Goal: Information Seeking & Learning: Learn about a topic

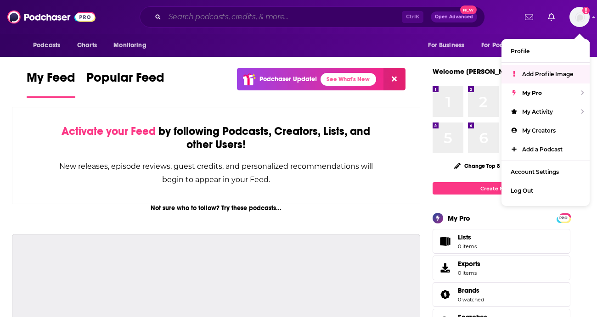
click at [268, 21] on input "Search podcasts, credits, & more..." at bounding box center [283, 17] width 237 height 15
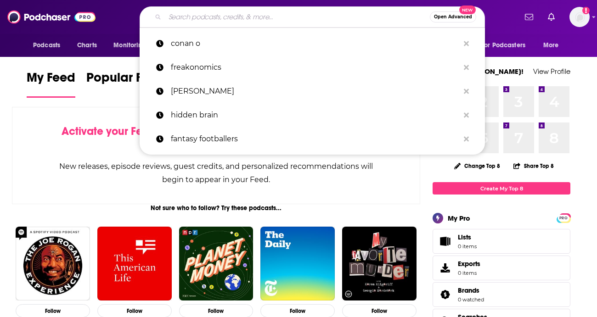
paste input "Ok Storytime"
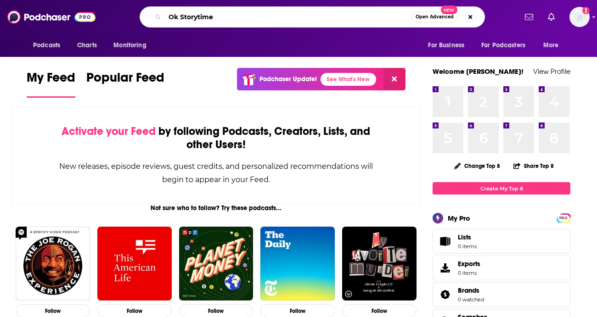
click at [270, 18] on input "Ok Storytime" at bounding box center [288, 17] width 247 height 15
type input "Ok Storytime"
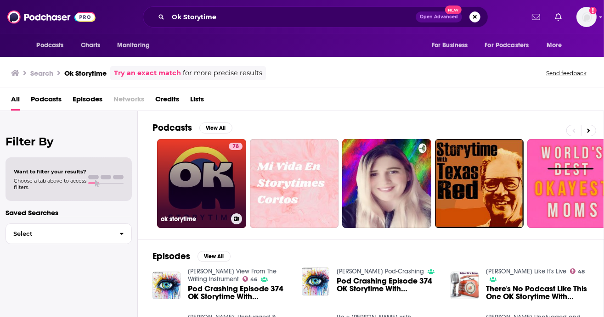
click at [185, 187] on link "78 ok storytime" at bounding box center [201, 183] width 89 height 89
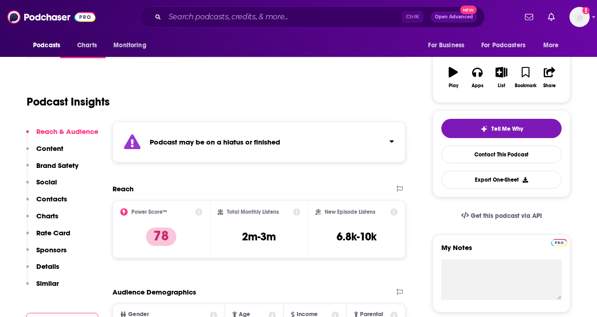
scroll to position [184, 0]
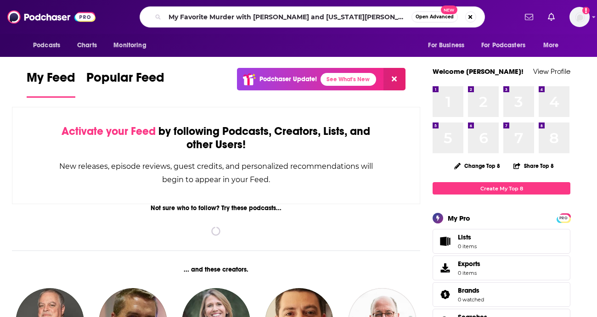
type input "My Favorite Murder with [PERSON_NAME] and [US_STATE][PERSON_NAME]"
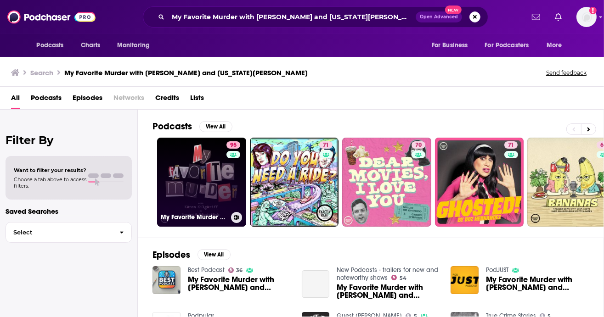
click at [181, 177] on link "95 My Favorite Murder with [PERSON_NAME] and [US_STATE][PERSON_NAME]" at bounding box center [201, 182] width 89 height 89
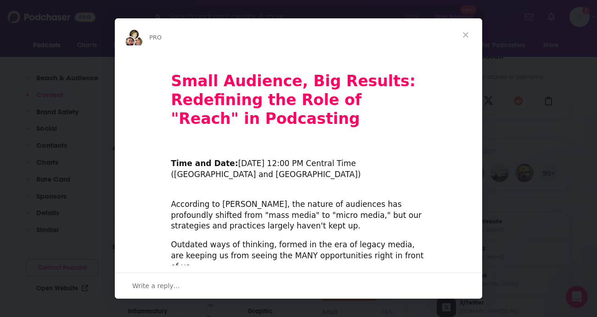
click at [464, 31] on span "Close" at bounding box center [465, 34] width 33 height 33
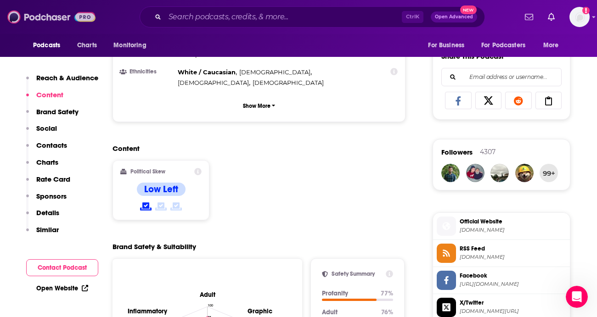
click at [42, 14] on img at bounding box center [51, 16] width 88 height 17
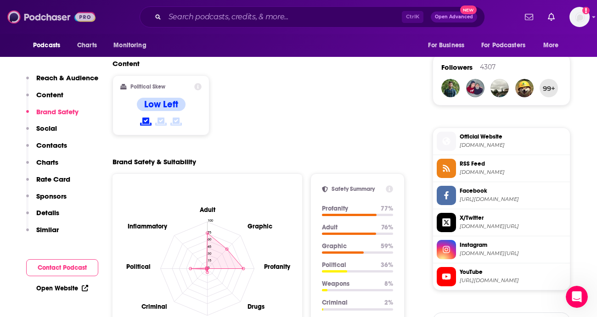
scroll to position [735, 0]
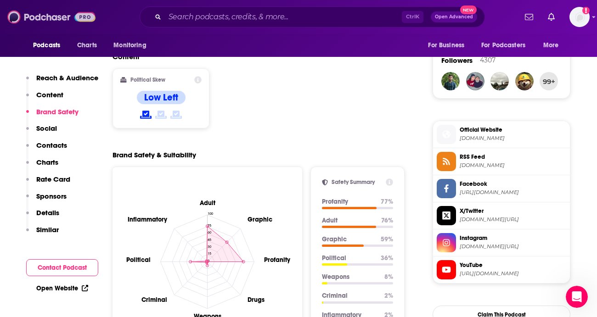
click at [31, 17] on img at bounding box center [51, 16] width 88 height 17
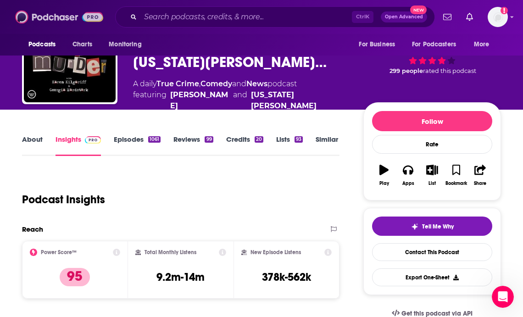
scroll to position [48, 0]
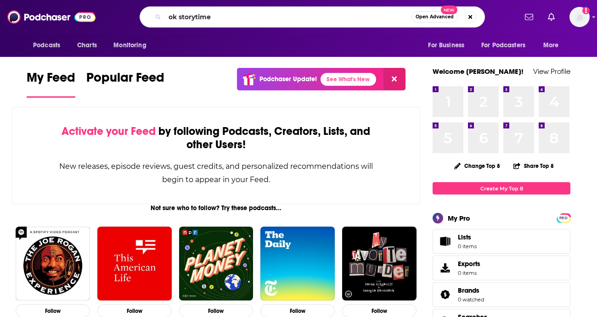
type input "ok storytime"
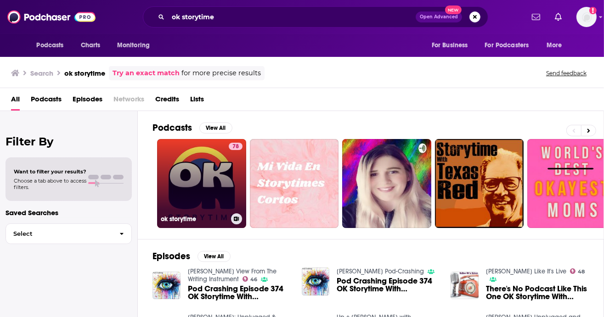
click at [207, 174] on link "78 ok storytime" at bounding box center [201, 183] width 89 height 89
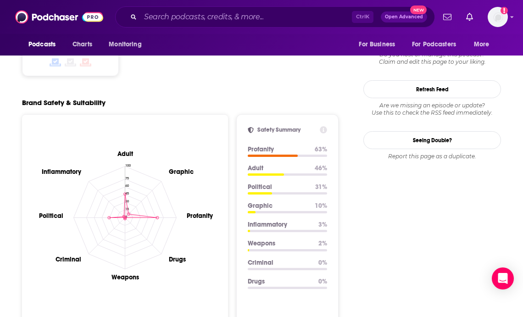
scroll to position [643, 0]
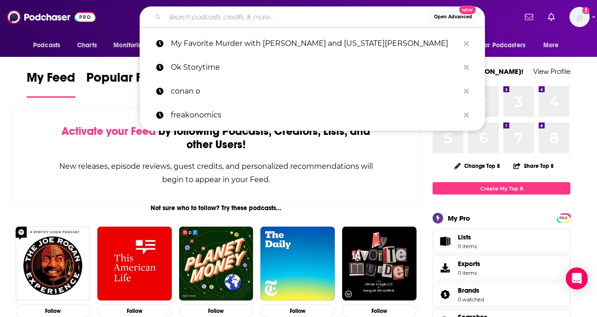
click at [246, 15] on input "Search podcasts, credits, & more..." at bounding box center [297, 17] width 265 height 15
paste input "Two Ts In A Pod with Teddi Mellencamp and Tamra Judge"
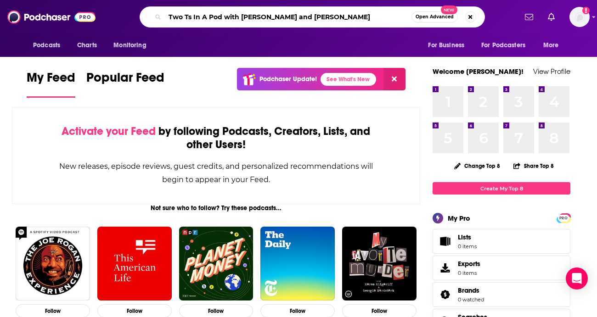
type input "Two Ts In A Pod with Teddi Mellencamp and Tamra Judge"
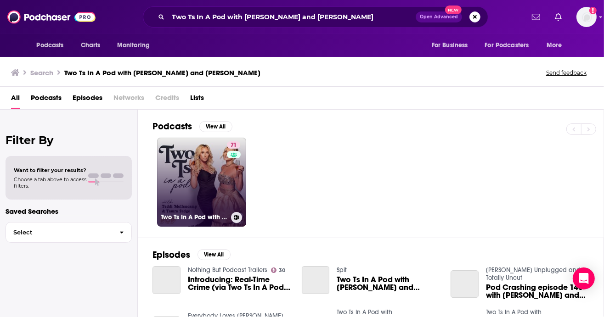
click at [203, 164] on link "71 Two Ts In A Pod with Teddi Mellencamp and Tamra Judge" at bounding box center [201, 182] width 89 height 89
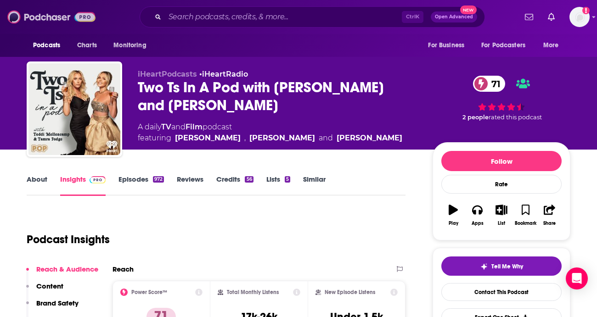
click at [58, 19] on img at bounding box center [51, 16] width 88 height 17
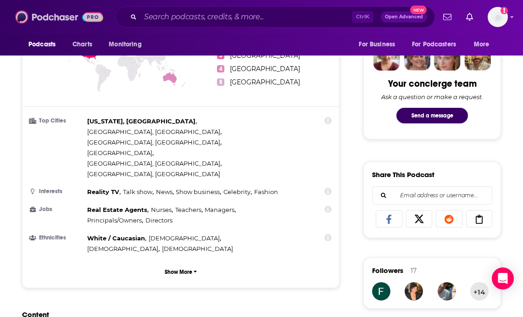
scroll to position [459, 0]
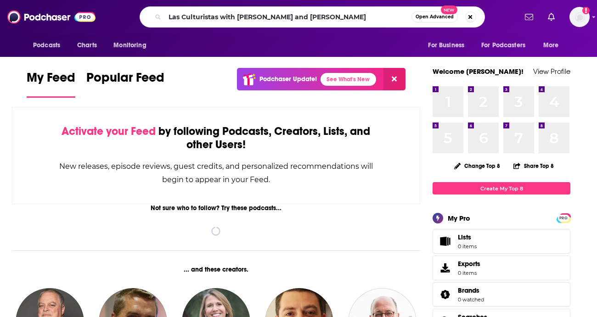
type input "Las Culturistas with [PERSON_NAME] and [PERSON_NAME]"
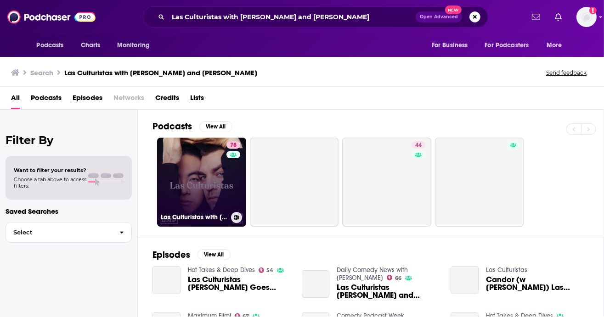
click at [195, 176] on link "78 Las Culturistas with Matt Rogers and Bowen Yang" at bounding box center [201, 182] width 89 height 89
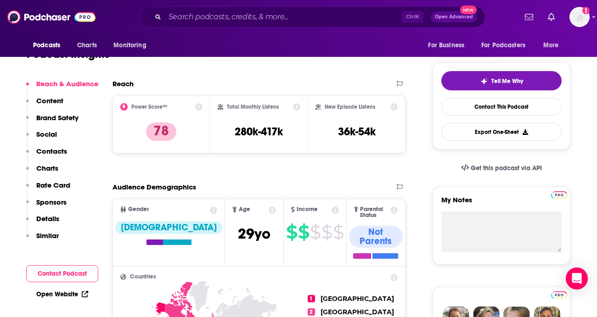
scroll to position [138, 0]
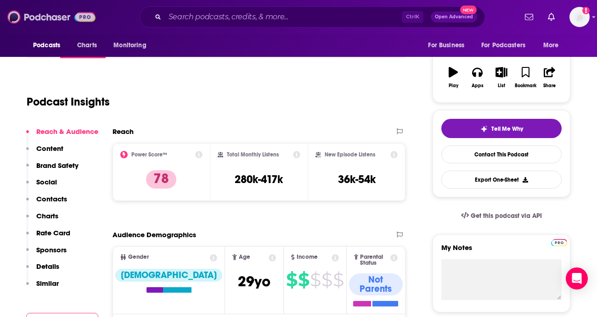
click at [57, 16] on img at bounding box center [51, 16] width 88 height 17
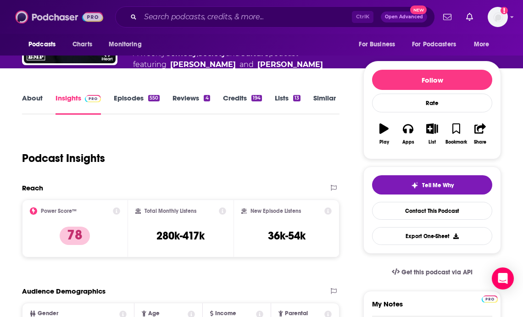
scroll to position [0, 0]
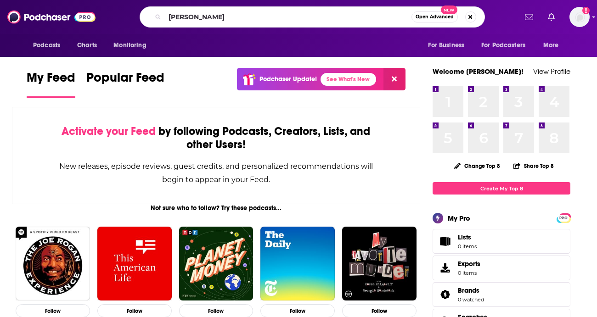
type input "[PERSON_NAME]"
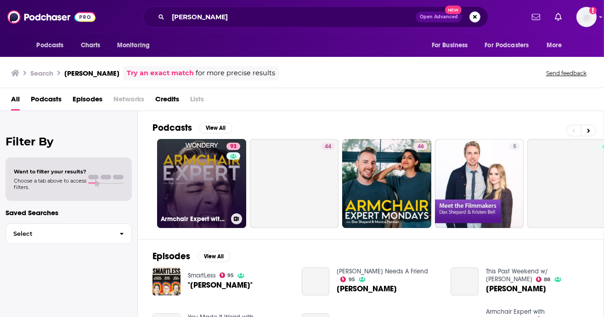
click at [187, 165] on link "93 Armchair Expert with [PERSON_NAME]" at bounding box center [201, 183] width 89 height 89
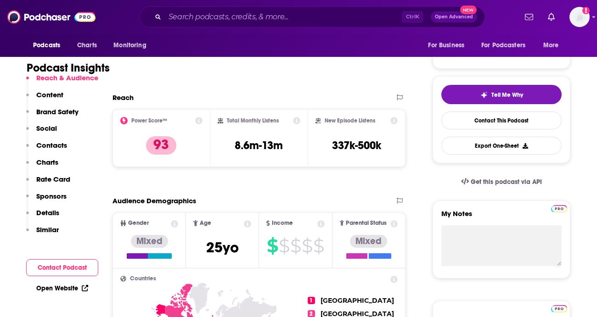
scroll to position [643, 0]
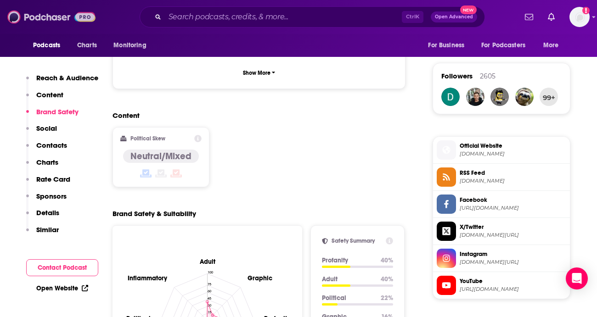
click at [53, 11] on img at bounding box center [51, 16] width 88 height 17
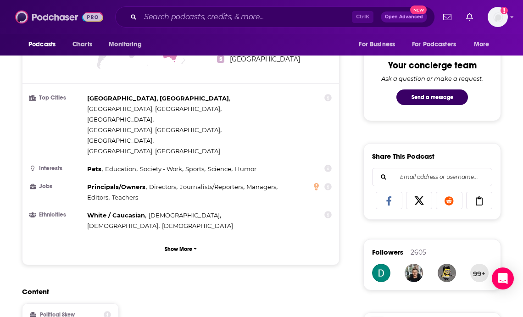
scroll to position [459, 0]
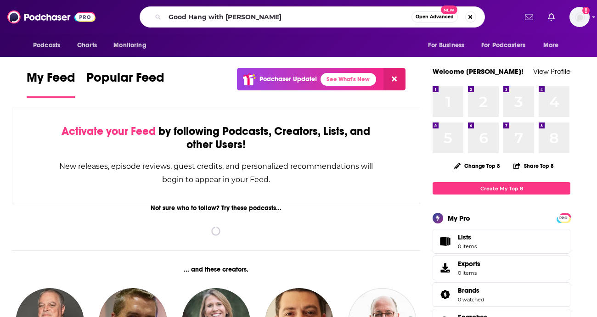
type input "Good Hang with [PERSON_NAME]"
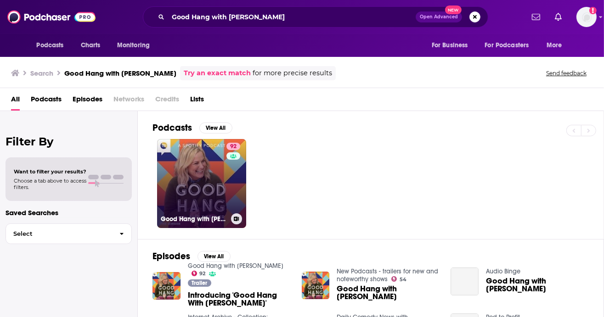
click at [214, 181] on link "92 Good Hang with Amy Poehler" at bounding box center [201, 183] width 89 height 89
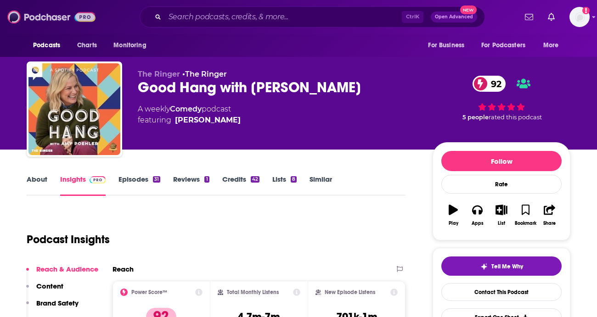
click at [41, 19] on img at bounding box center [51, 16] width 88 height 17
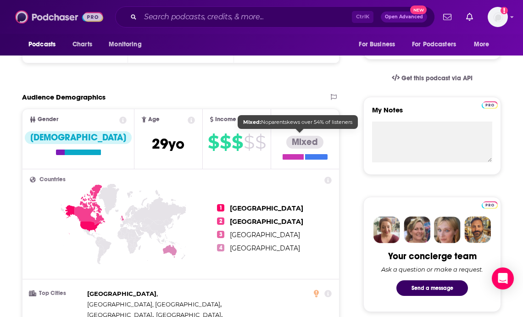
scroll to position [505, 0]
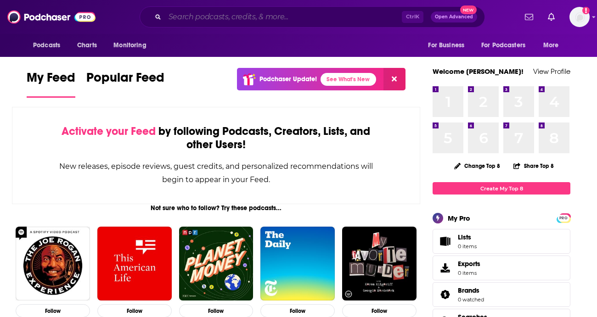
click at [206, 17] on input "Search podcasts, credits, & more..." at bounding box center [283, 17] width 237 height 15
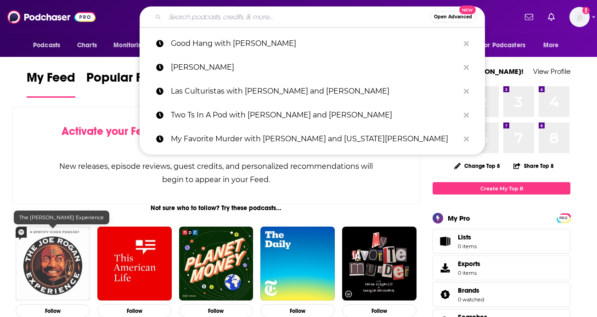
click at [51, 243] on img "The Joe Rogan Experience" at bounding box center [53, 264] width 74 height 74
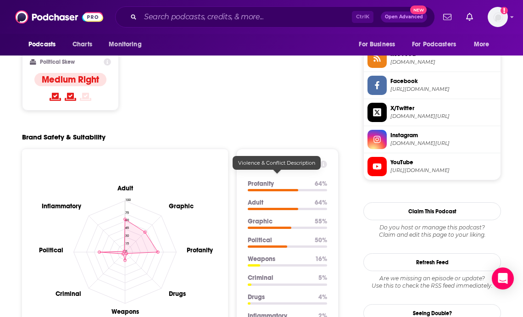
scroll to position [551, 0]
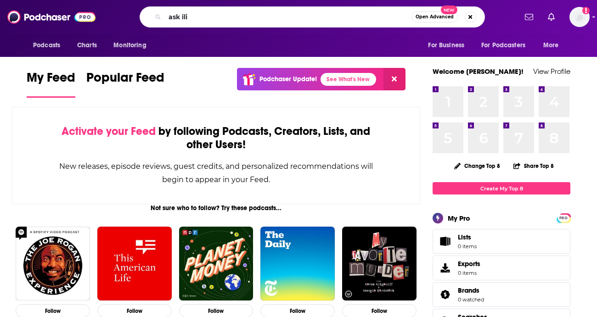
click at [224, 17] on input "ask ili" at bounding box center [288, 17] width 247 height 15
type input "a"
type input "[DEMOGRAPHIC_DATA]"
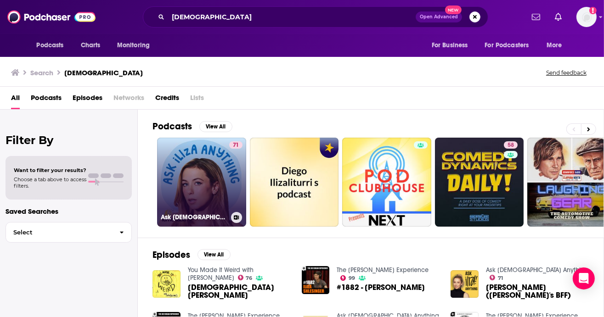
click at [192, 184] on link "71 Ask [DEMOGRAPHIC_DATA] Anything" at bounding box center [201, 182] width 89 height 89
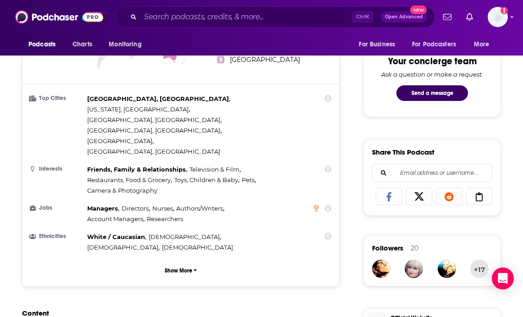
scroll to position [597, 0]
